Goal: Task Accomplishment & Management: Manage account settings

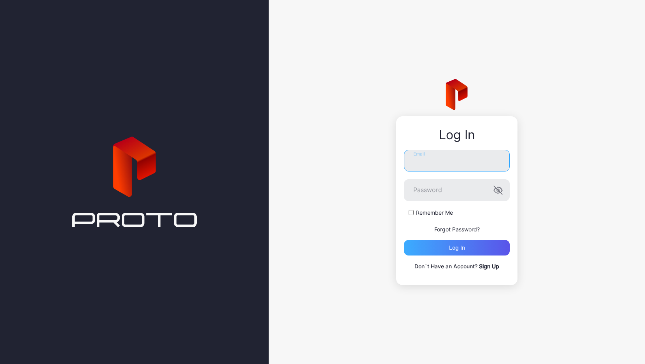
type input "**********"
click at [435, 244] on div "Log in" at bounding box center [457, 248] width 106 height 16
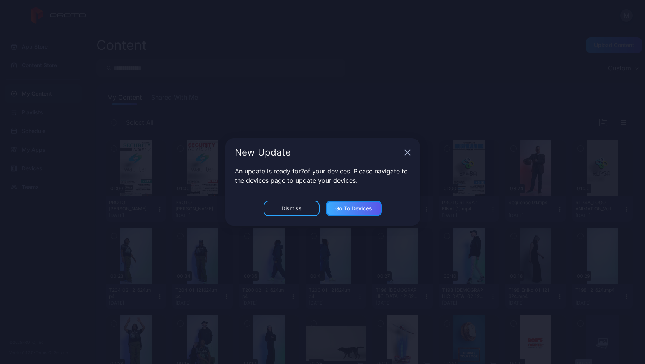
click at [350, 212] on div "Go to devices" at bounding box center [354, 208] width 56 height 16
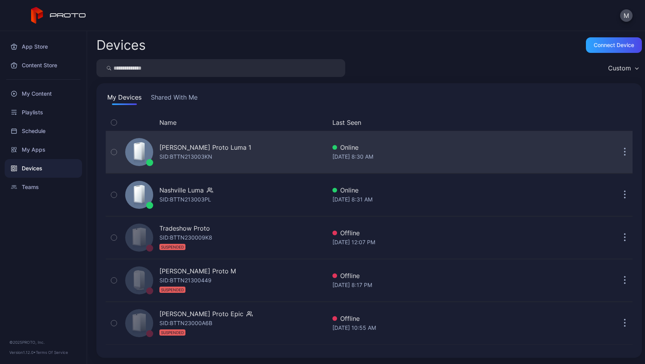
click at [241, 151] on div "[PERSON_NAME] Proto Luma 1 SID: BTTN213003KN" at bounding box center [224, 151] width 204 height 39
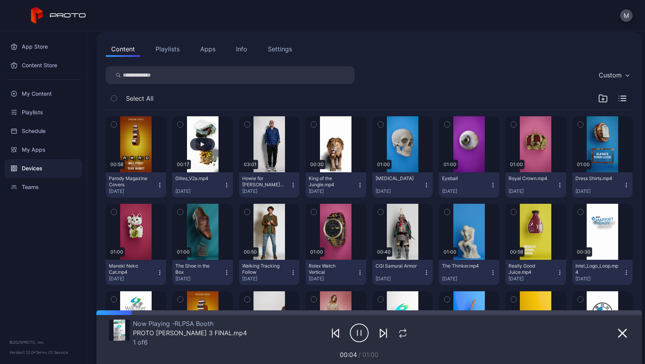
scroll to position [81, 0]
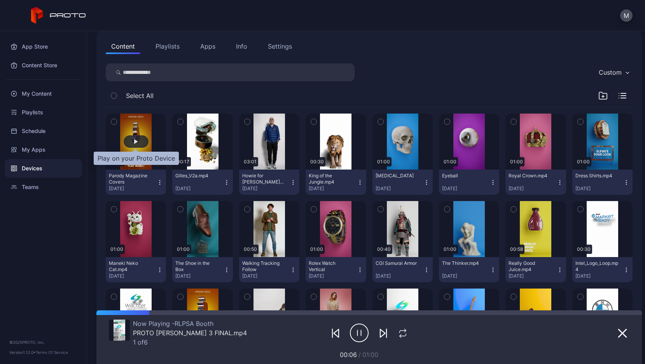
click at [143, 145] on div "button" at bounding box center [136, 141] width 25 height 12
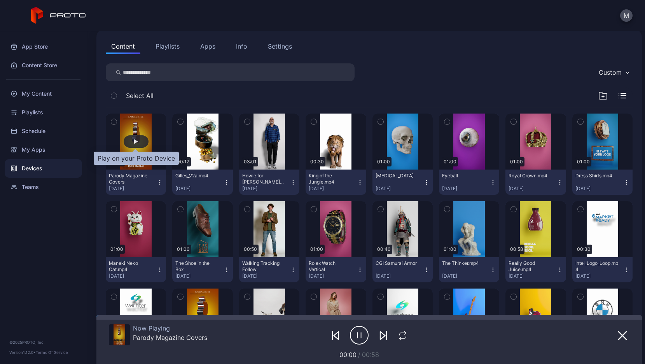
click at [137, 141] on div "button" at bounding box center [136, 141] width 4 height 5
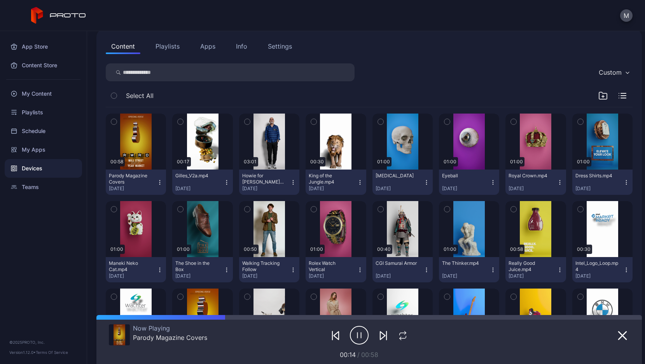
click at [276, 47] on div "Settings" at bounding box center [280, 46] width 24 height 9
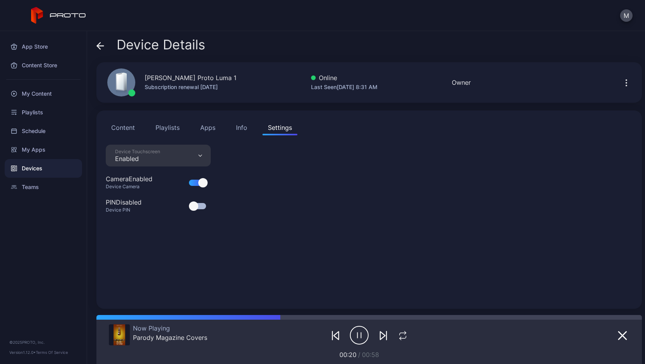
click at [621, 84] on icon "button" at bounding box center [625, 82] width 9 height 9
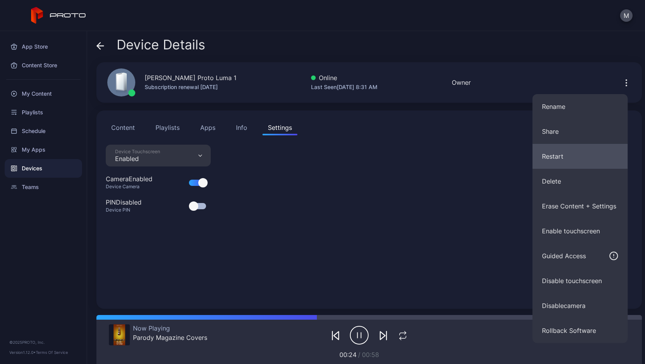
click at [558, 160] on button "Restart" at bounding box center [579, 156] width 95 height 25
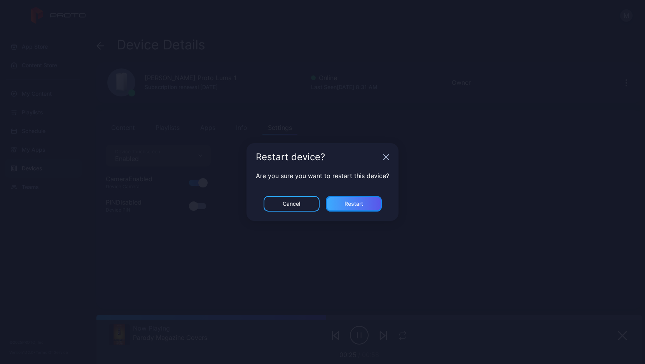
click at [366, 204] on div "Restart" at bounding box center [354, 204] width 56 height 16
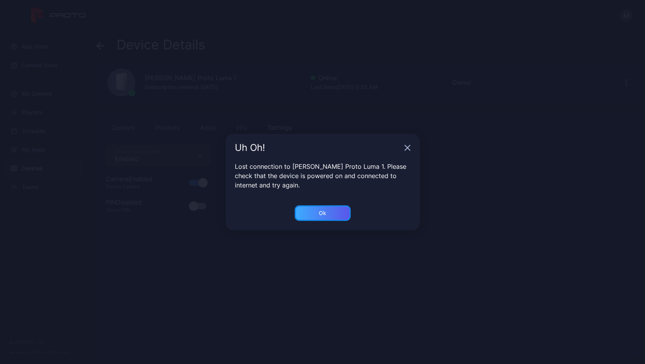
click at [329, 212] on div "Ok" at bounding box center [323, 213] width 56 height 16
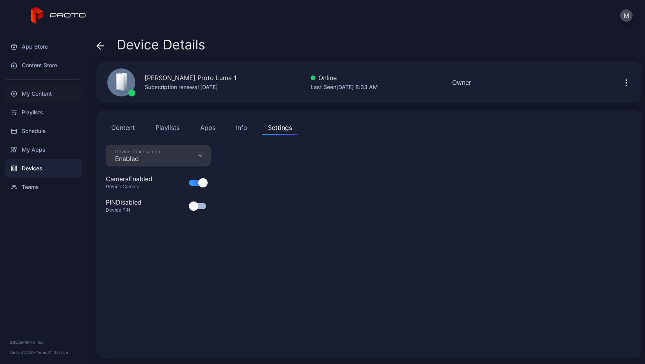
click at [26, 92] on div "My Content" at bounding box center [43, 93] width 77 height 19
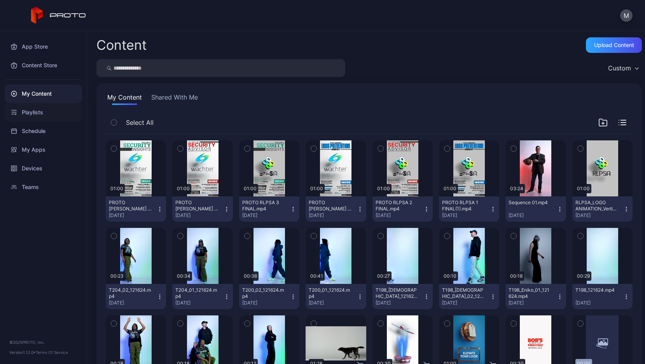
click at [42, 120] on div "Playlists" at bounding box center [43, 112] width 77 height 19
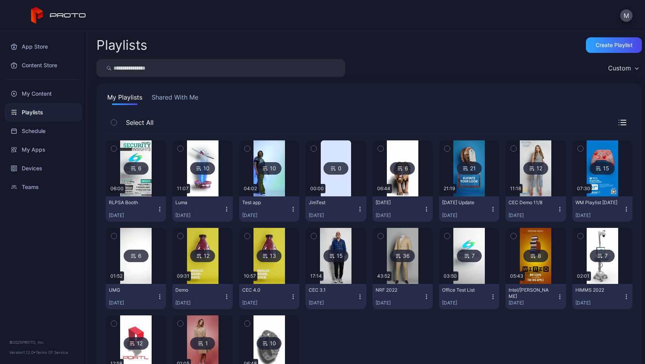
click at [400, 170] on div "6" at bounding box center [402, 168] width 25 height 12
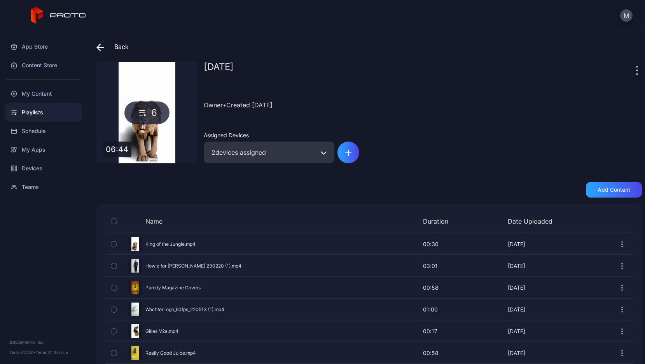
click at [146, 109] on icon at bounding box center [142, 112] width 11 height 9
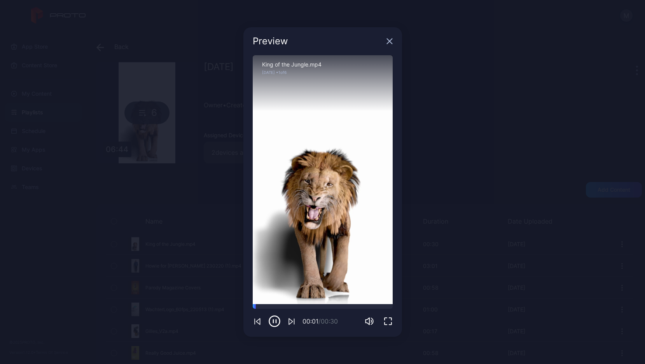
click at [389, 41] on icon "button" at bounding box center [389, 41] width 5 height 5
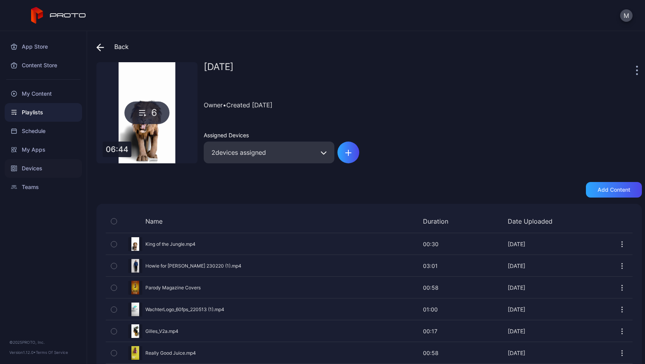
click at [31, 171] on div "Devices" at bounding box center [43, 168] width 77 height 19
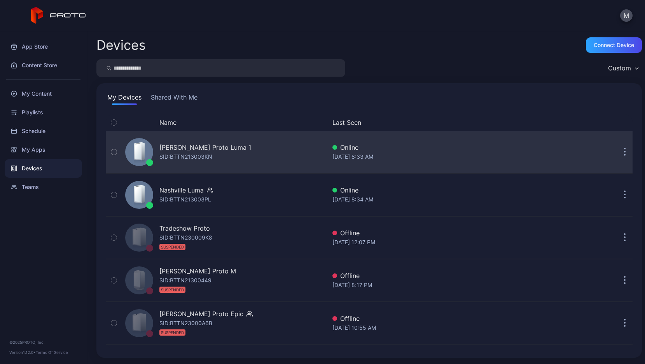
click at [174, 152] on div "[PERSON_NAME] Proto Luma 1" at bounding box center [205, 147] width 92 height 9
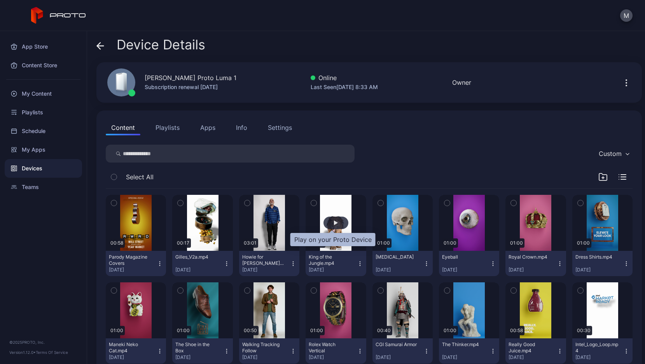
click at [334, 221] on div "button" at bounding box center [336, 222] width 4 height 5
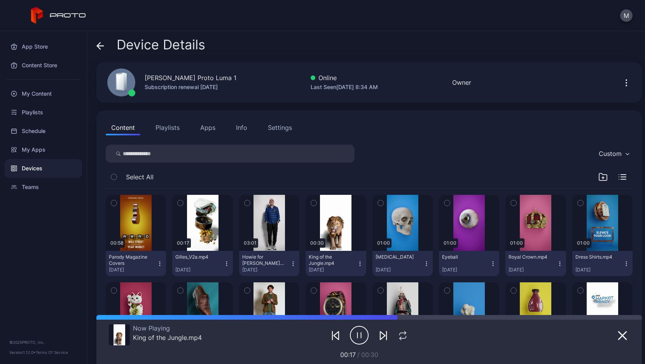
click at [278, 127] on div "Settings" at bounding box center [280, 127] width 24 height 9
